Goal: Information Seeking & Learning: Learn about a topic

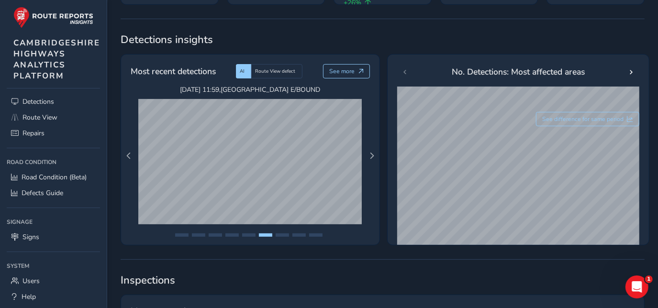
scroll to position [39, 0]
click at [56, 114] on span "Route View" at bounding box center [39, 116] width 35 height 9
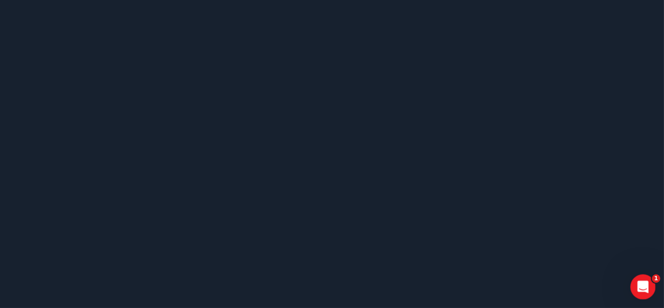
click at [645, 286] on icon "Open Intercom Messenger" at bounding box center [642, 286] width 16 height 16
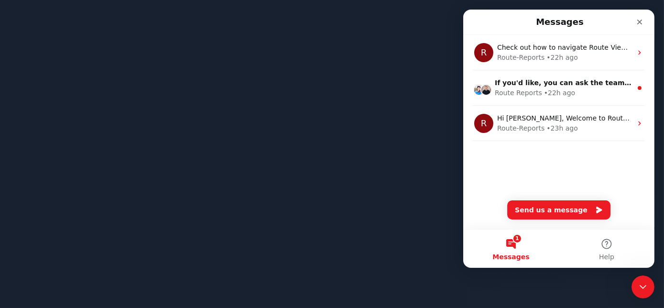
click at [393, 207] on body at bounding box center [332, 154] width 664 height 308
click at [642, 21] on icon "Close" at bounding box center [640, 22] width 8 height 8
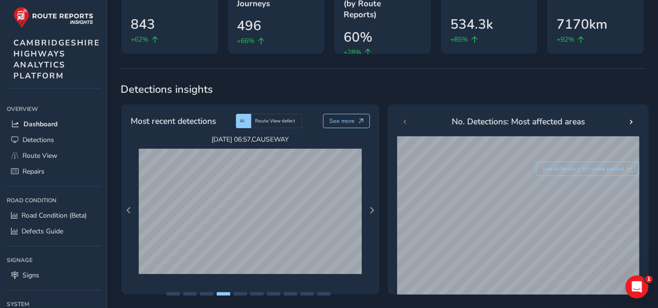
scroll to position [99, 0]
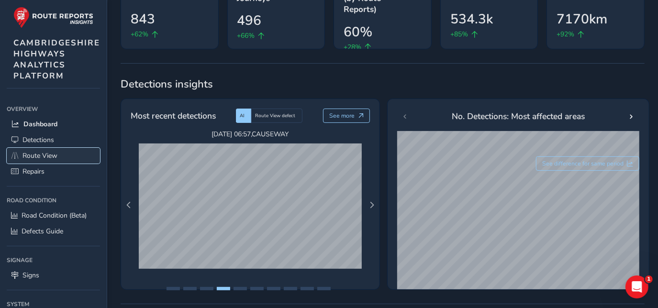
click at [48, 154] on span "Route View" at bounding box center [39, 155] width 35 height 9
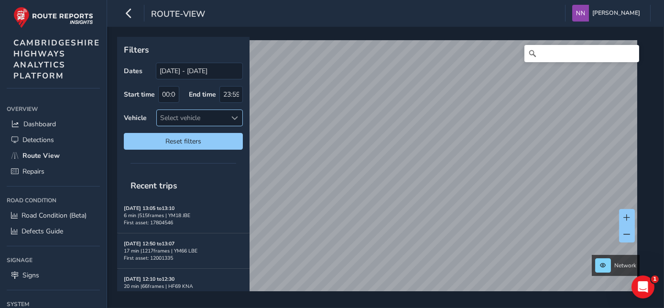
click at [234, 115] on span at bounding box center [235, 118] width 7 height 7
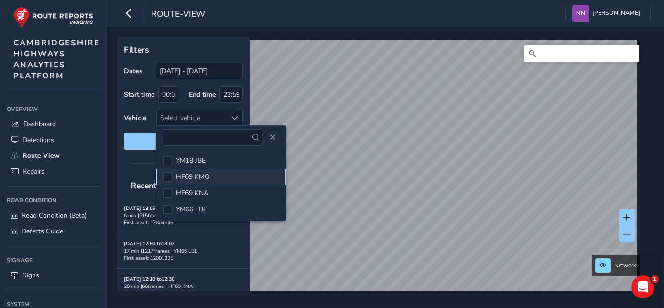
click at [220, 171] on li "HF69 KMO" at bounding box center [221, 177] width 130 height 16
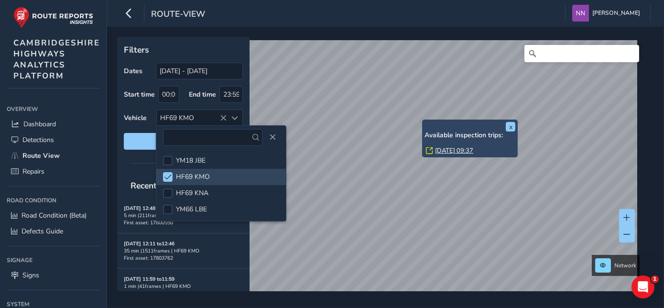
click at [423, 121] on div "x Available inspection trips: Fri, 1 Aug, 09:37" at bounding box center [470, 139] width 96 height 38
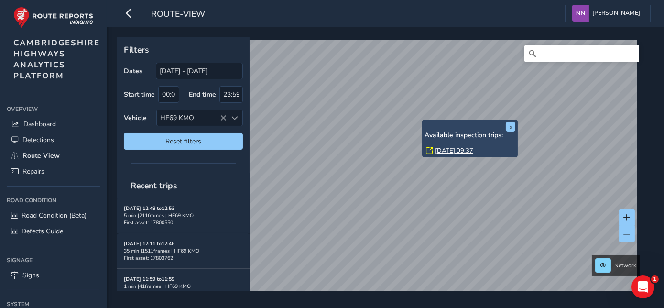
click at [448, 150] on link "Fri, 1 Aug, 09:37" at bounding box center [454, 150] width 38 height 9
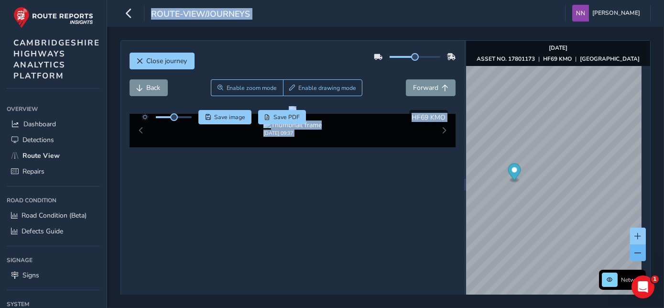
click at [635, 251] on span at bounding box center [638, 253] width 7 height 7
click at [635, 257] on button at bounding box center [638, 252] width 16 height 17
click at [149, 88] on span "Back" at bounding box center [154, 87] width 14 height 9
click at [164, 60] on span "Close journey" at bounding box center [167, 60] width 41 height 9
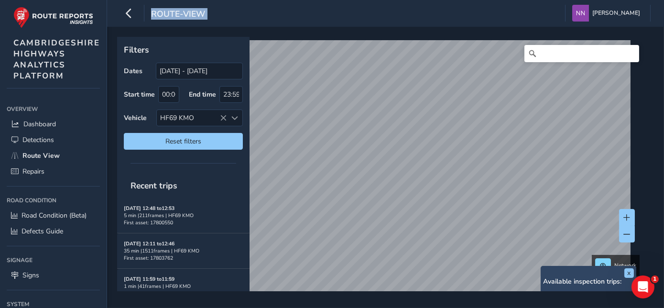
click at [541, 270] on div "x Available inspection trips: Wed, 13 Aug, 10:12 Thu, 7 Aug, 09:08 Tue, 5 Aug, …" at bounding box center [589, 295] width 96 height 58
click at [563, 287] on div "Available inspection trips: Wed, 13 Aug, 10:12 Thu, 7 Aug, 09:08 Tue, 5 Aug, 10…" at bounding box center [588, 300] width 91 height 45
click at [563, 283] on h6 "Available inspection trips:" at bounding box center [588, 282] width 91 height 8
click at [629, 276] on button "x" at bounding box center [630, 273] width 10 height 10
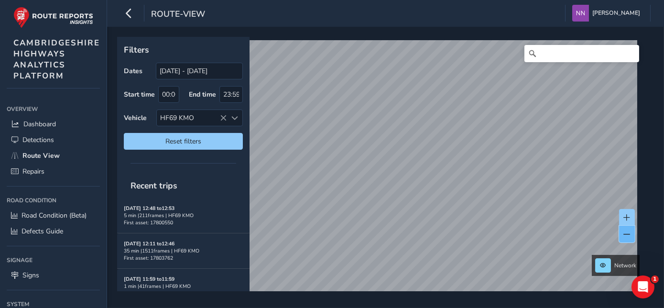
click at [626, 234] on span at bounding box center [627, 234] width 7 height 7
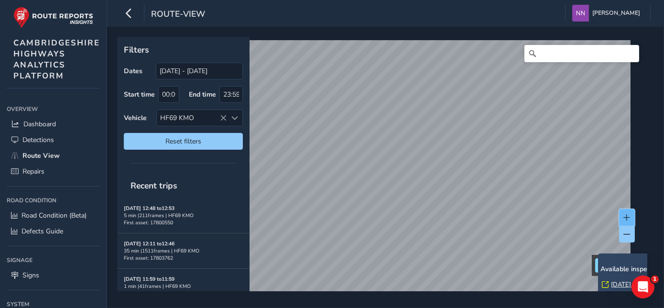
click at [620, 209] on button at bounding box center [627, 217] width 16 height 17
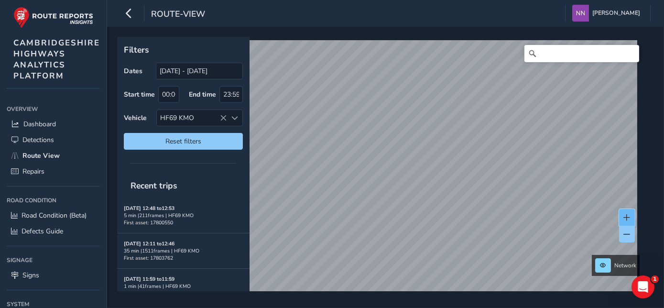
click at [629, 214] on span at bounding box center [627, 217] width 7 height 7
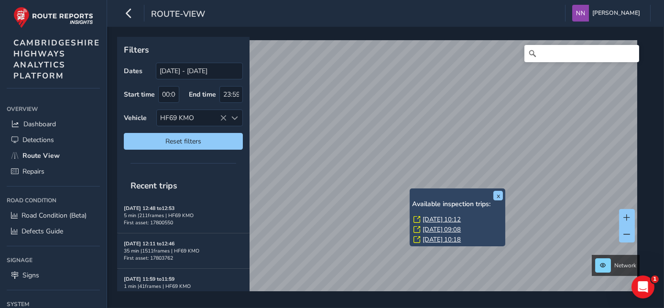
click at [412, 188] on div "x Available inspection trips: Wed, 13 Aug, 10:12 Thu, 7 Aug, 09:08 Tue, 5 Aug, …" at bounding box center [458, 217] width 96 height 58
click at [455, 221] on link "Wed, 13 Aug, 10:12" at bounding box center [442, 219] width 38 height 9
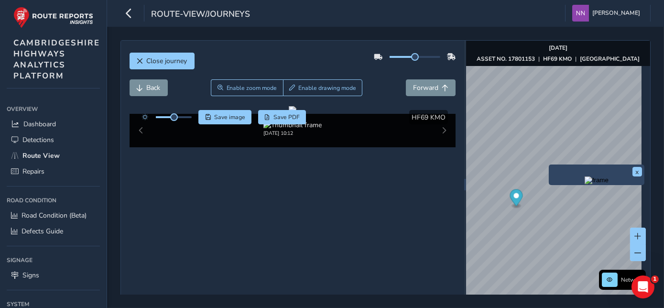
click at [549, 166] on div "x" at bounding box center [597, 175] width 96 height 21
click at [584, 187] on img "Preview frame" at bounding box center [596, 183] width 24 height 8
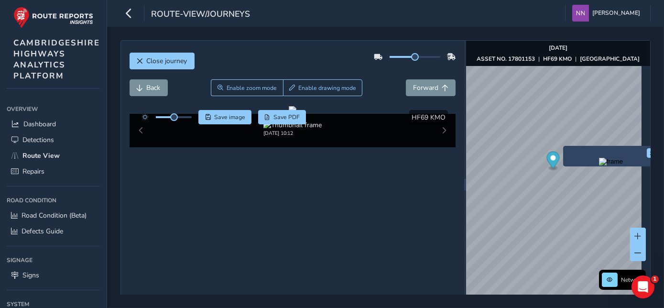
click at [565, 148] on div "x" at bounding box center [611, 156] width 96 height 21
click at [599, 166] on img "Preview frame" at bounding box center [611, 162] width 24 height 8
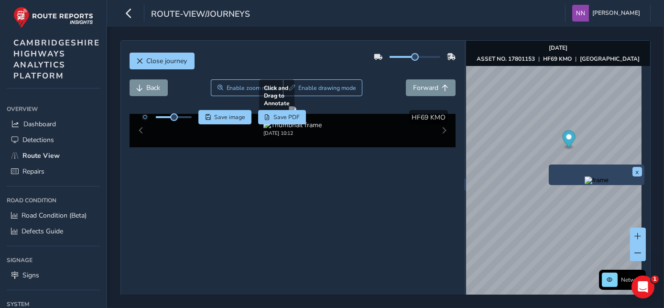
click at [552, 167] on div "x" at bounding box center [597, 175] width 91 height 16
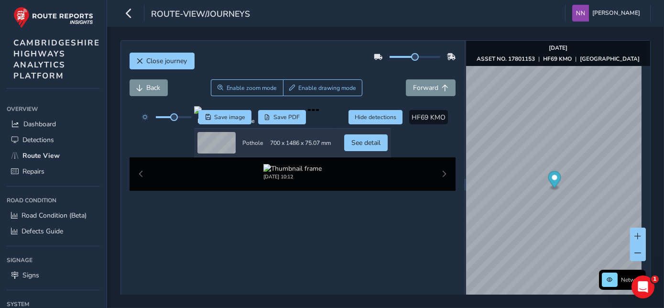
click at [552, 180] on circle "Map marker" at bounding box center [554, 177] width 5 height 5
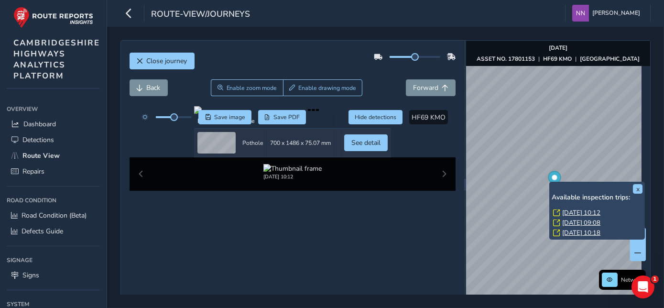
click at [570, 221] on link "Thu, 7 Aug, 09:08" at bounding box center [582, 223] width 38 height 9
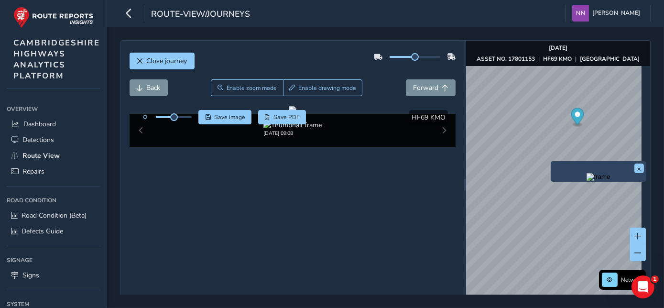
click at [553, 165] on div "x" at bounding box center [598, 172] width 91 height 16
click at [587, 181] on img "Preview frame" at bounding box center [599, 177] width 24 height 8
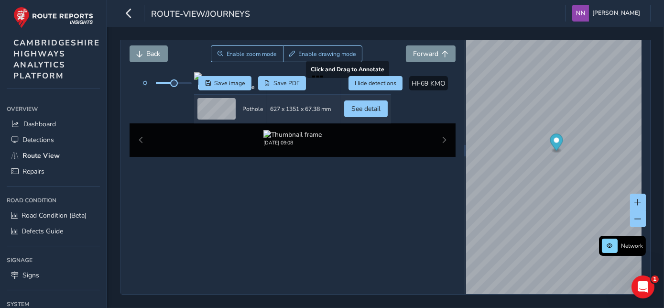
scroll to position [95, 0]
